Goal: Task Accomplishment & Management: Manage account settings

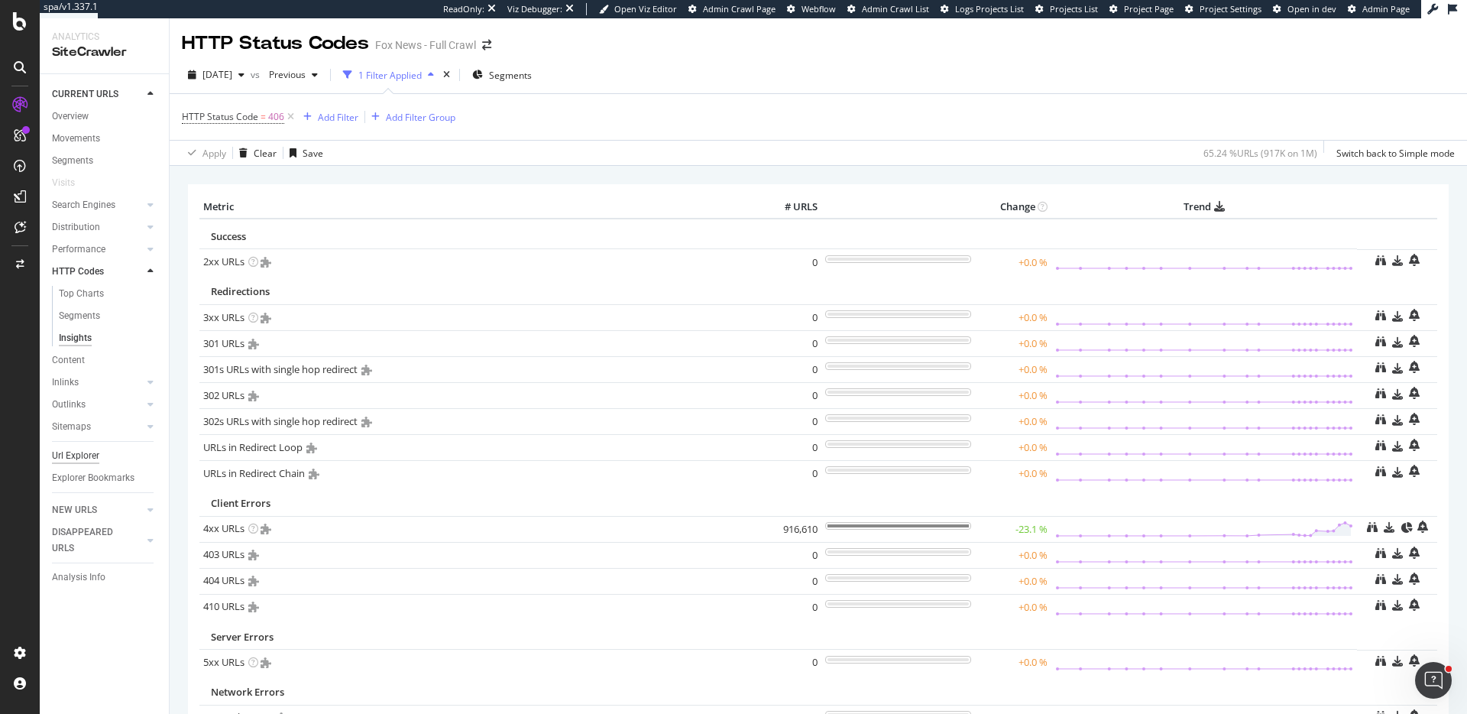
click at [79, 455] on div "Url Explorer" at bounding box center [75, 456] width 47 height 16
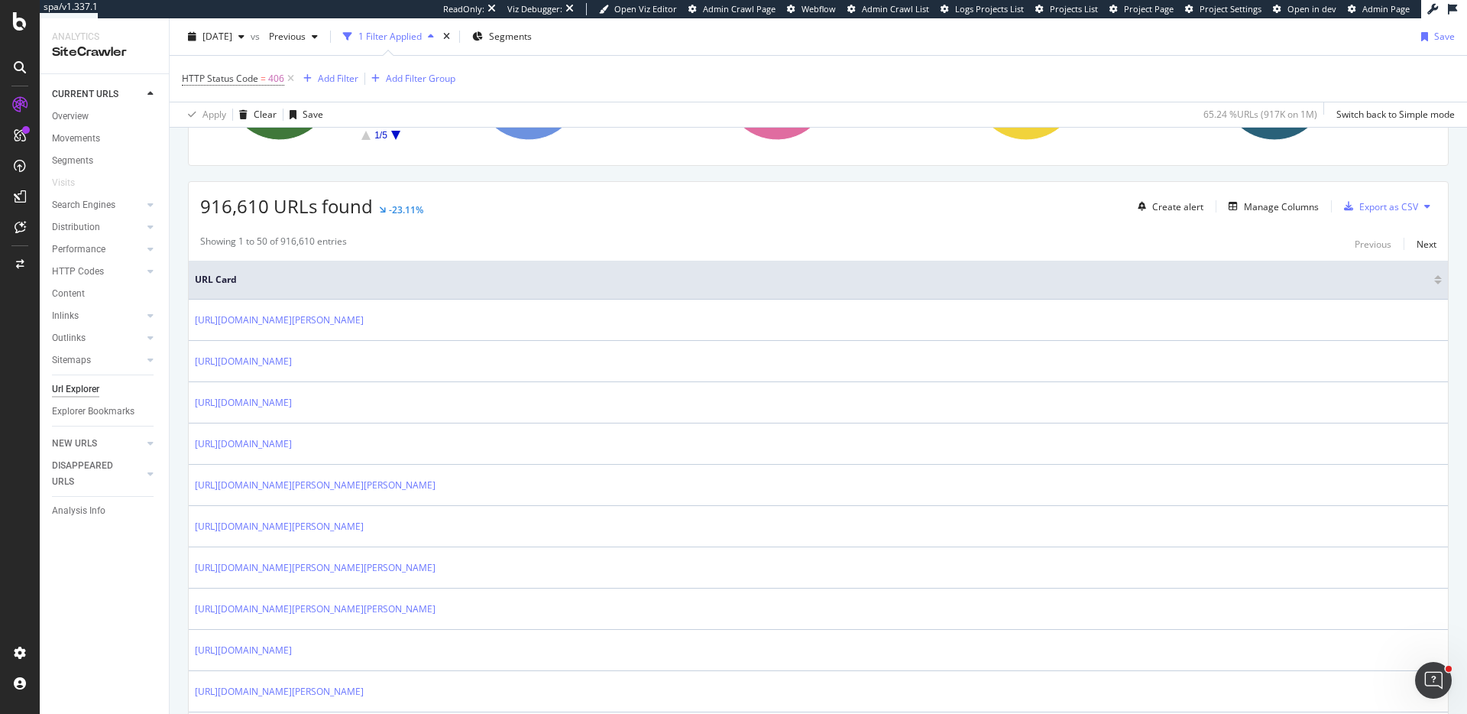
scroll to position [329, 0]
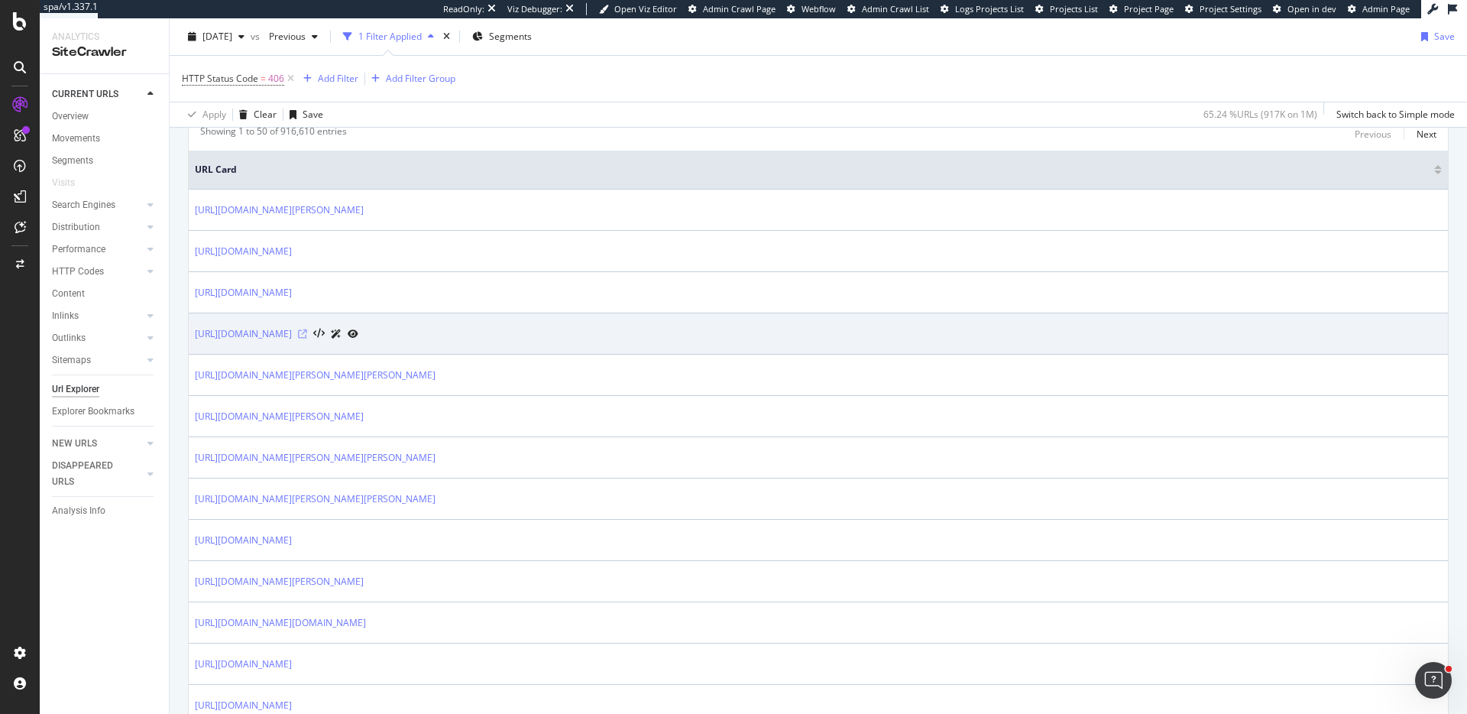
click at [307, 336] on icon at bounding box center [302, 333] width 9 height 9
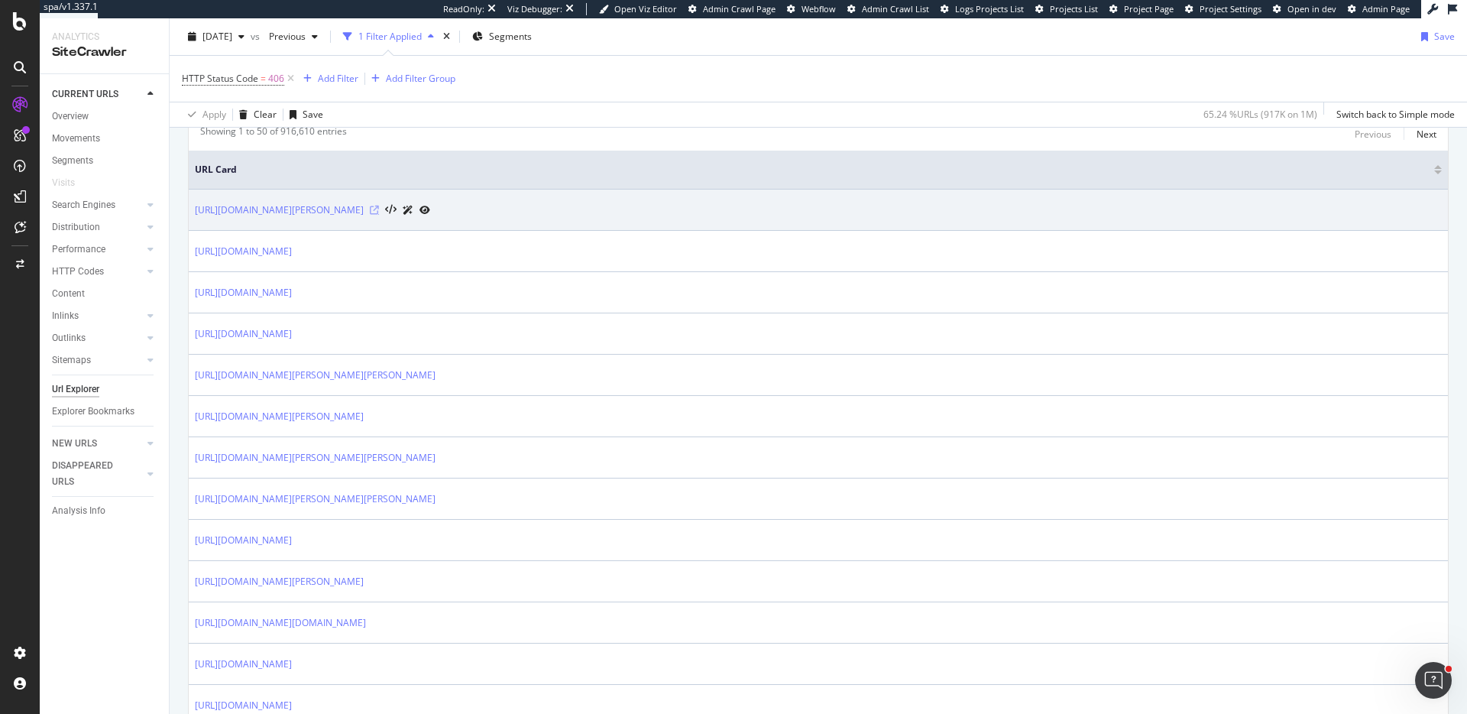
click at [379, 212] on icon at bounding box center [374, 209] width 9 height 9
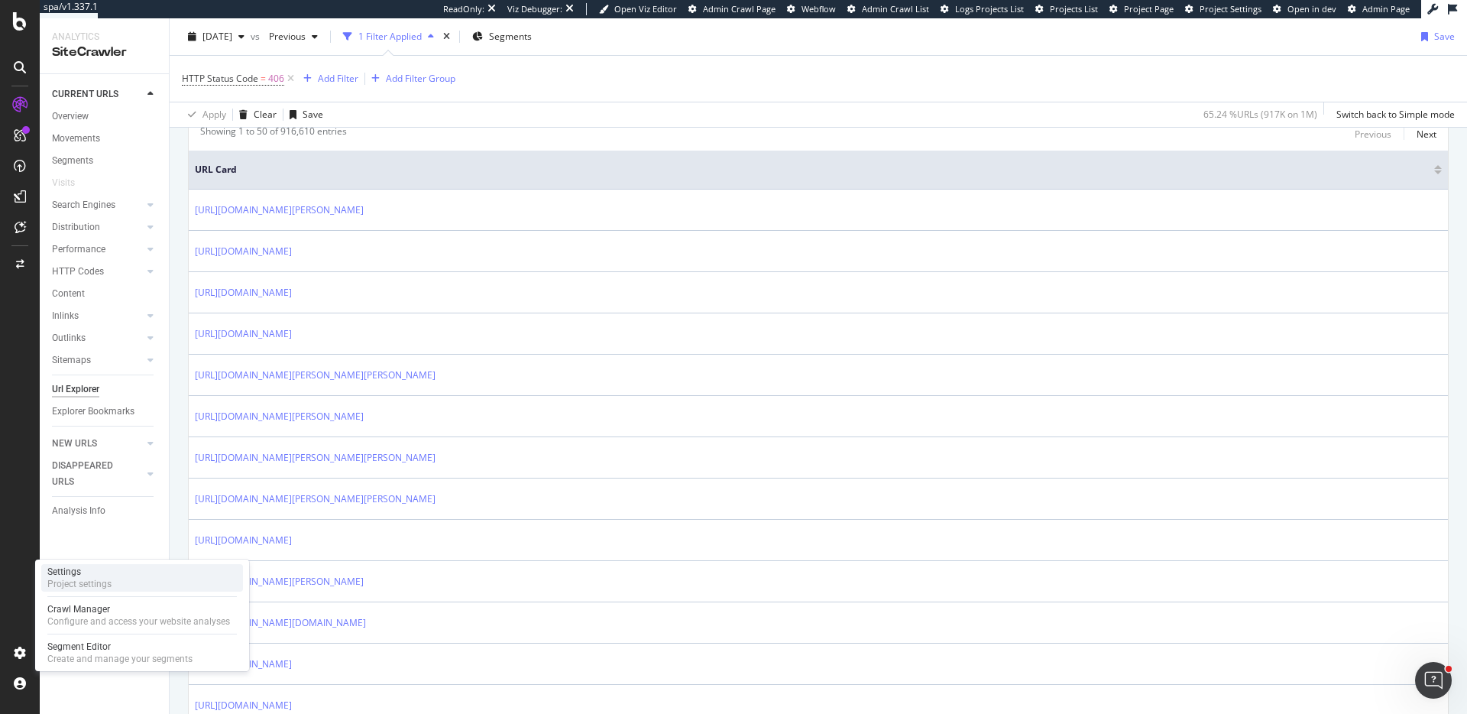
click at [119, 584] on div "Settings Project settings" at bounding box center [142, 578] width 202 height 28
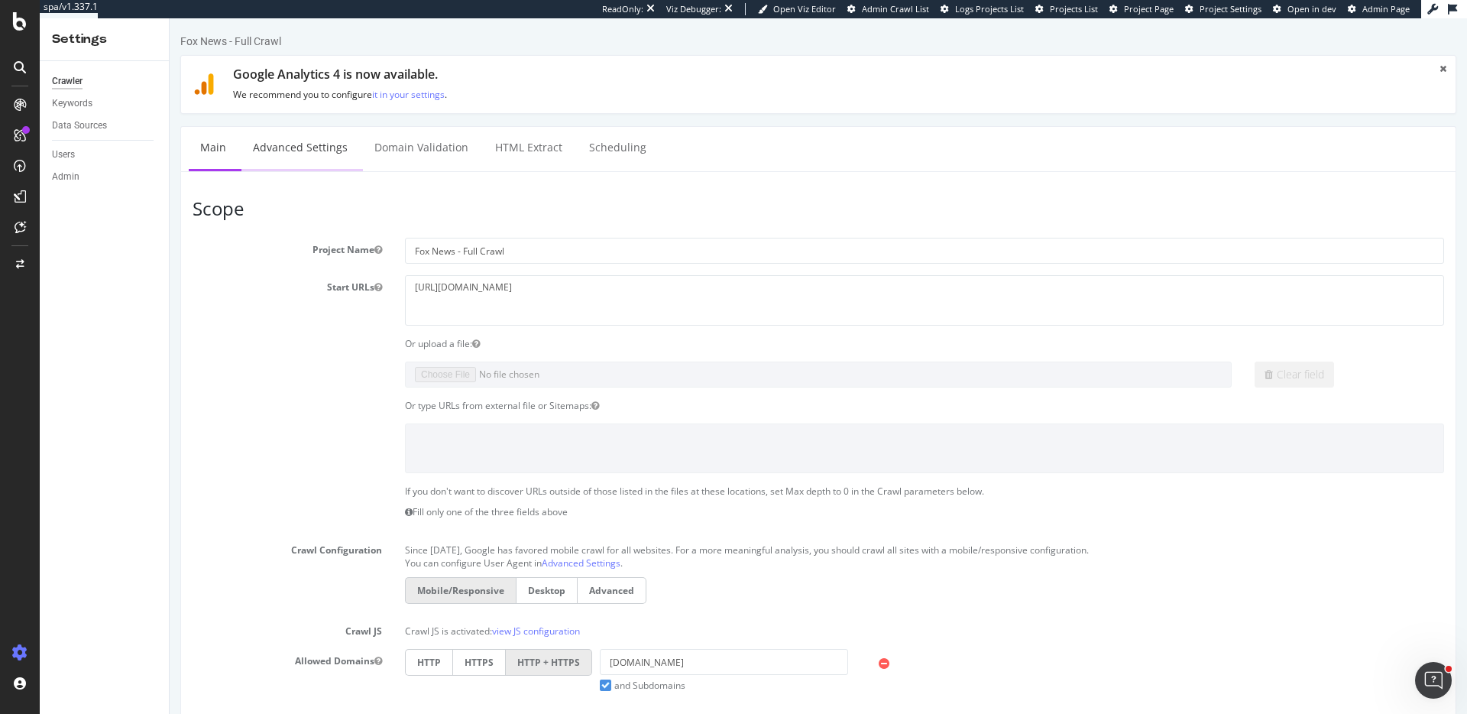
click at [317, 147] on link "Advanced Settings" at bounding box center [300, 148] width 118 height 42
